Goal: Find contact information: Find contact information

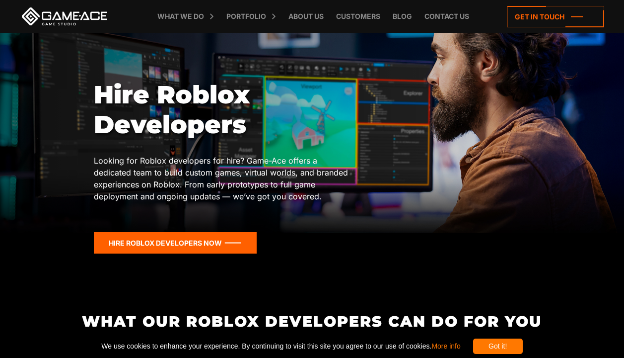
click at [203, 247] on icon at bounding box center [175, 242] width 163 height 21
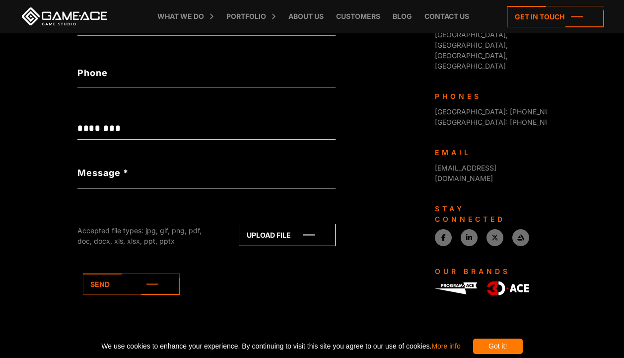
scroll to position [403, 0]
